Goal: Check status: Check status

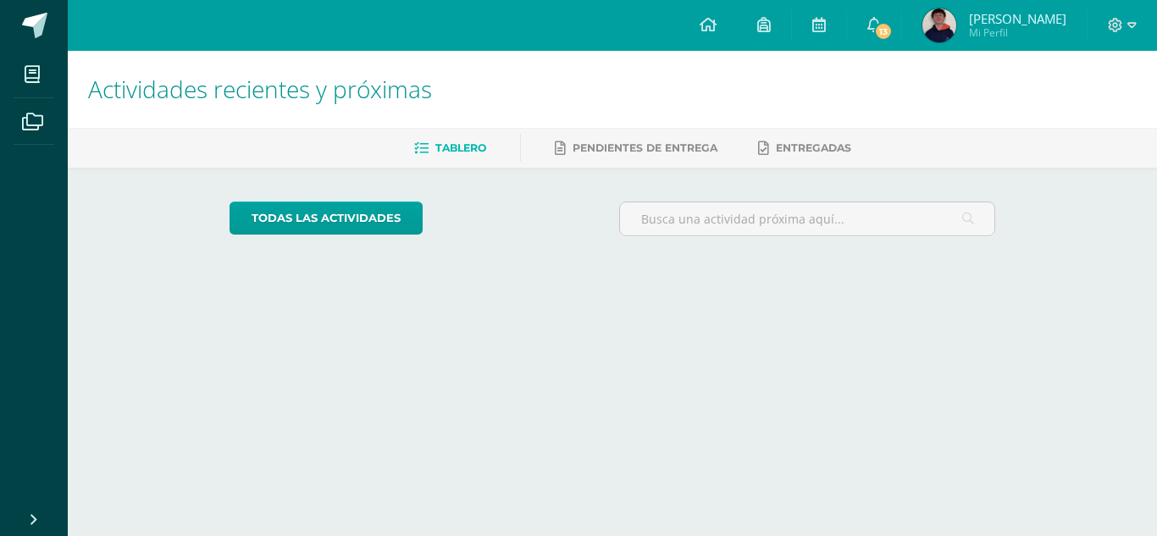
click at [956, 31] on img at bounding box center [939, 25] width 34 height 34
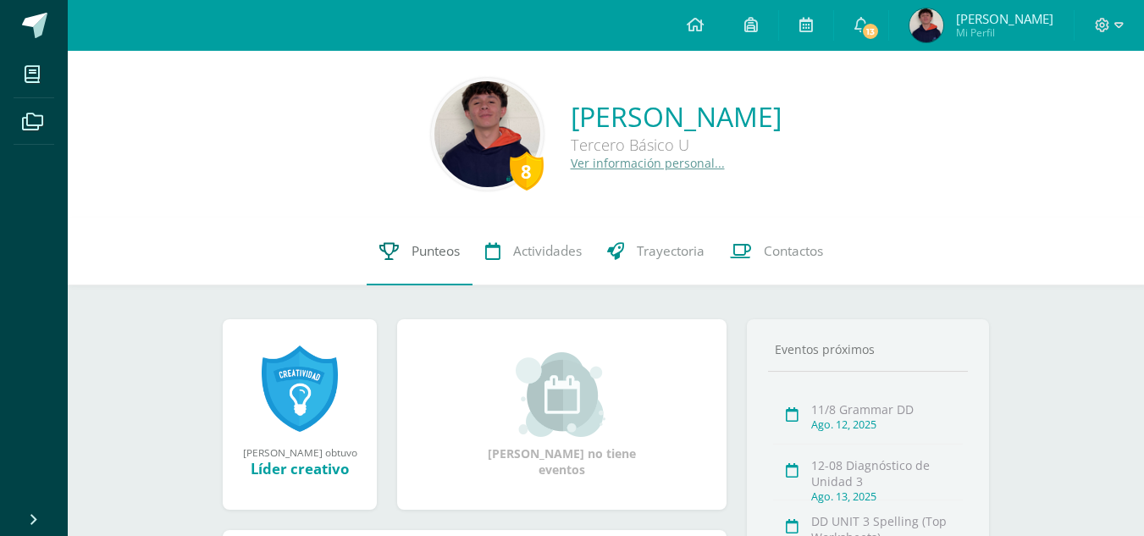
click at [439, 264] on link "Punteos" at bounding box center [420, 252] width 106 height 68
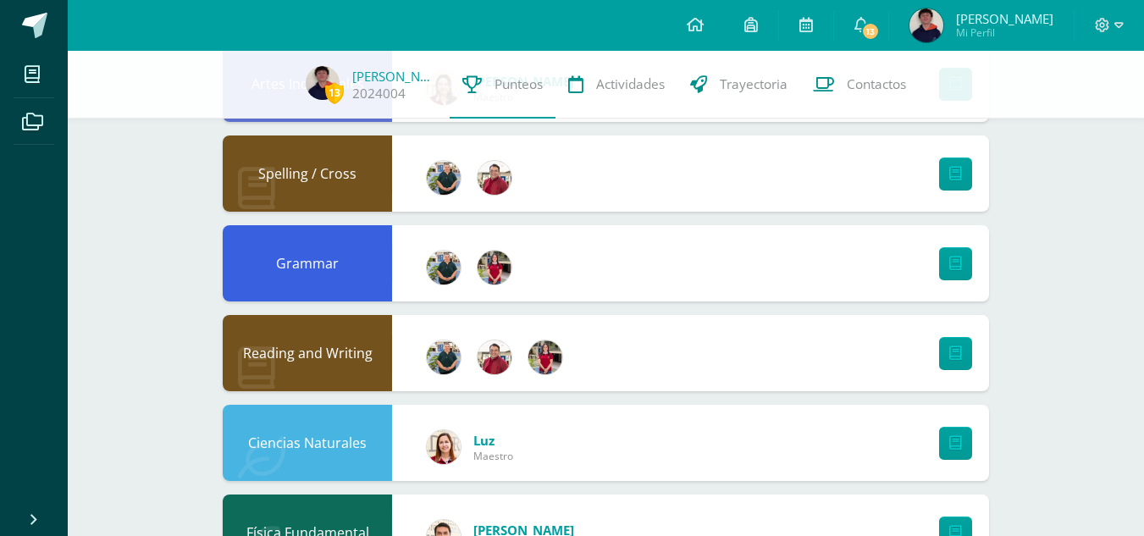
scroll to position [942, 0]
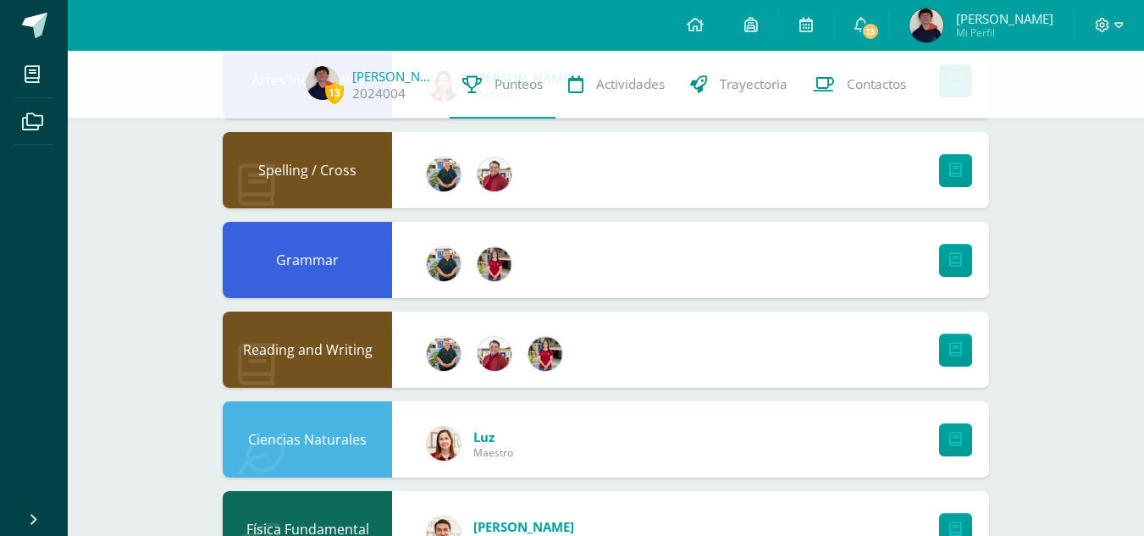
click at [972, 351] on div at bounding box center [951, 350] width 75 height 76
click at [966, 351] on link at bounding box center [955, 350] width 33 height 33
